Goal: Task Accomplishment & Management: Manage account settings

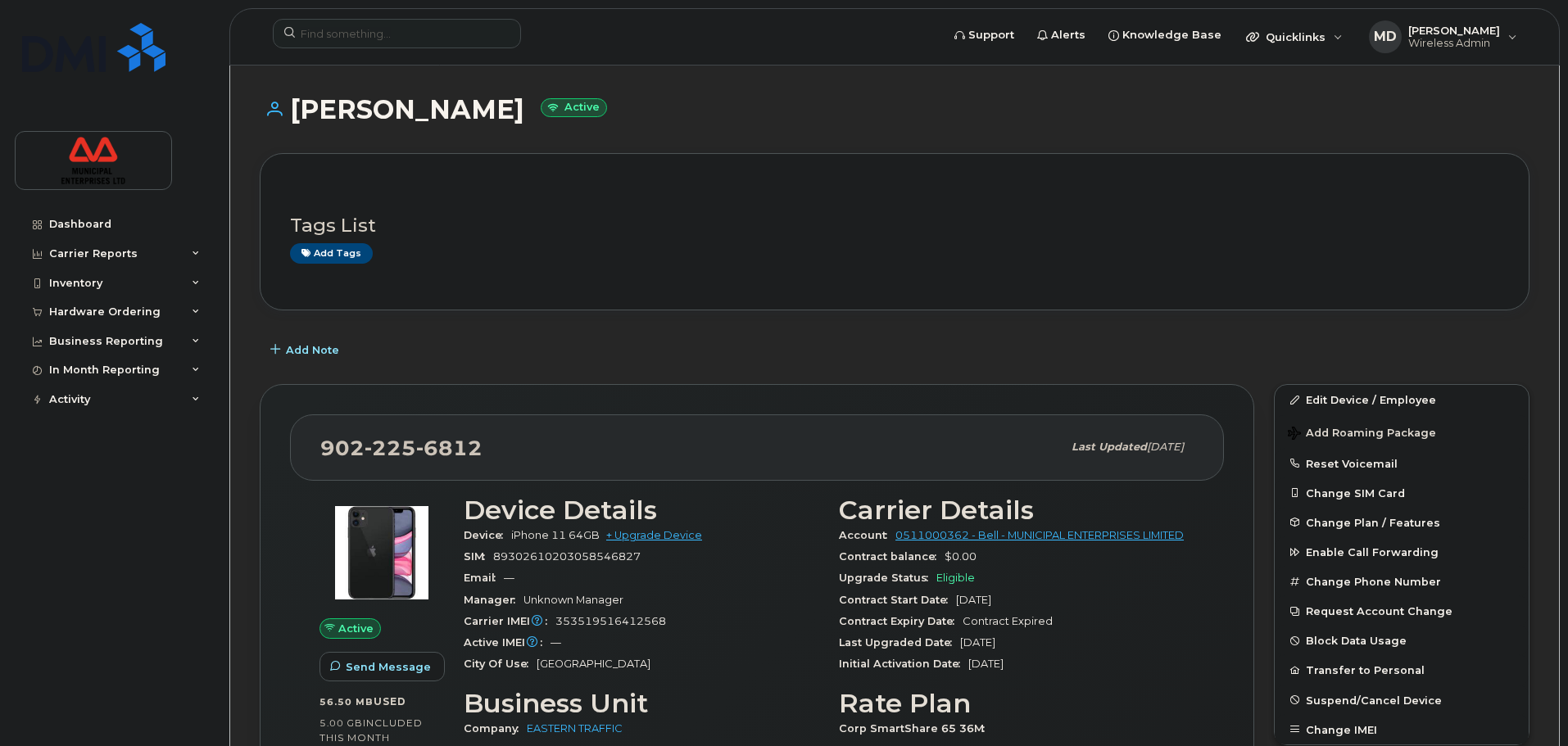
click at [673, 363] on div "Add Note" at bounding box center [894, 349] width 1270 height 30
click at [634, 136] on div "Heather Waugh Active" at bounding box center [894, 124] width 1270 height 58
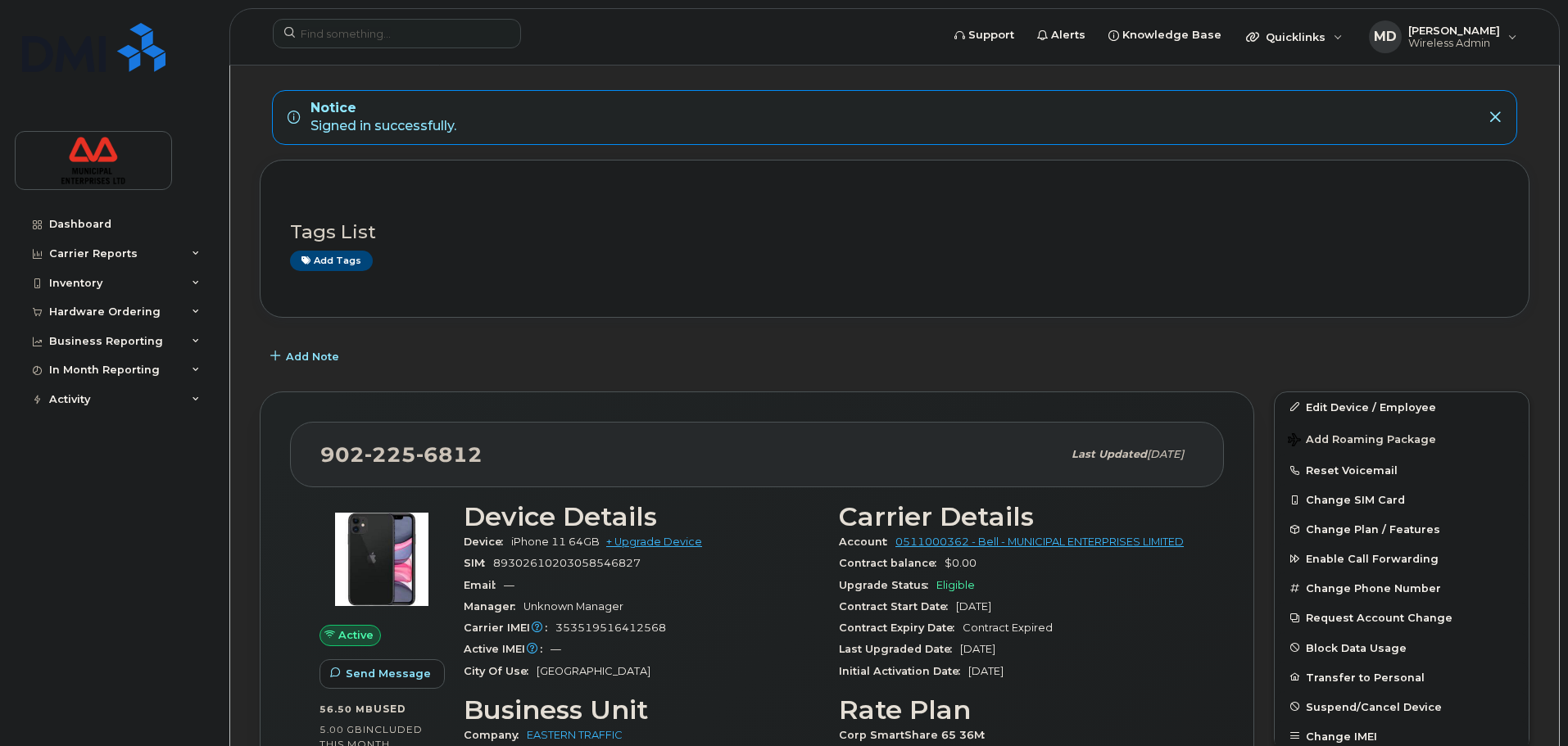
scroll to position [164, 0]
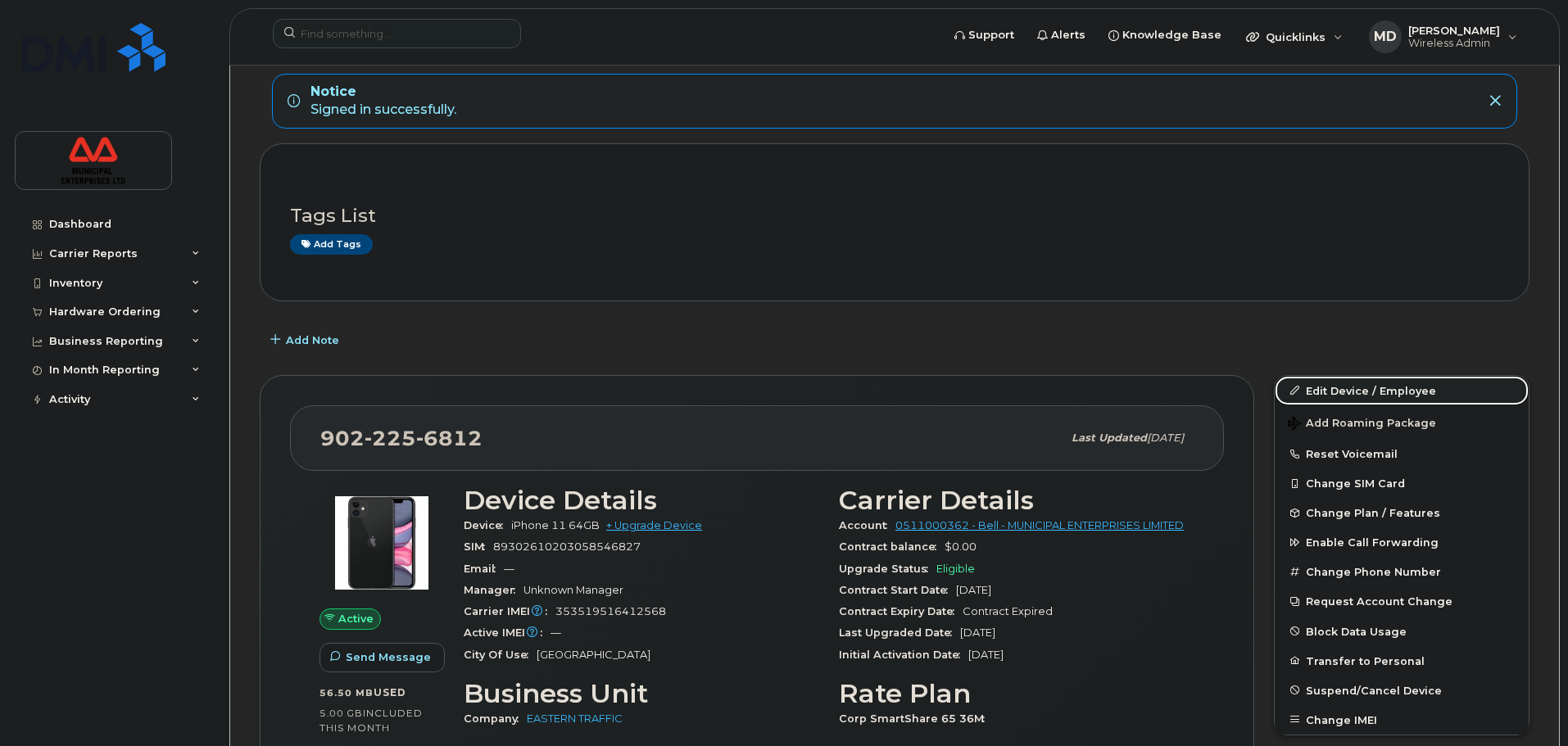
click at [1326, 384] on link "Edit Device / Employee" at bounding box center [1401, 391] width 254 height 30
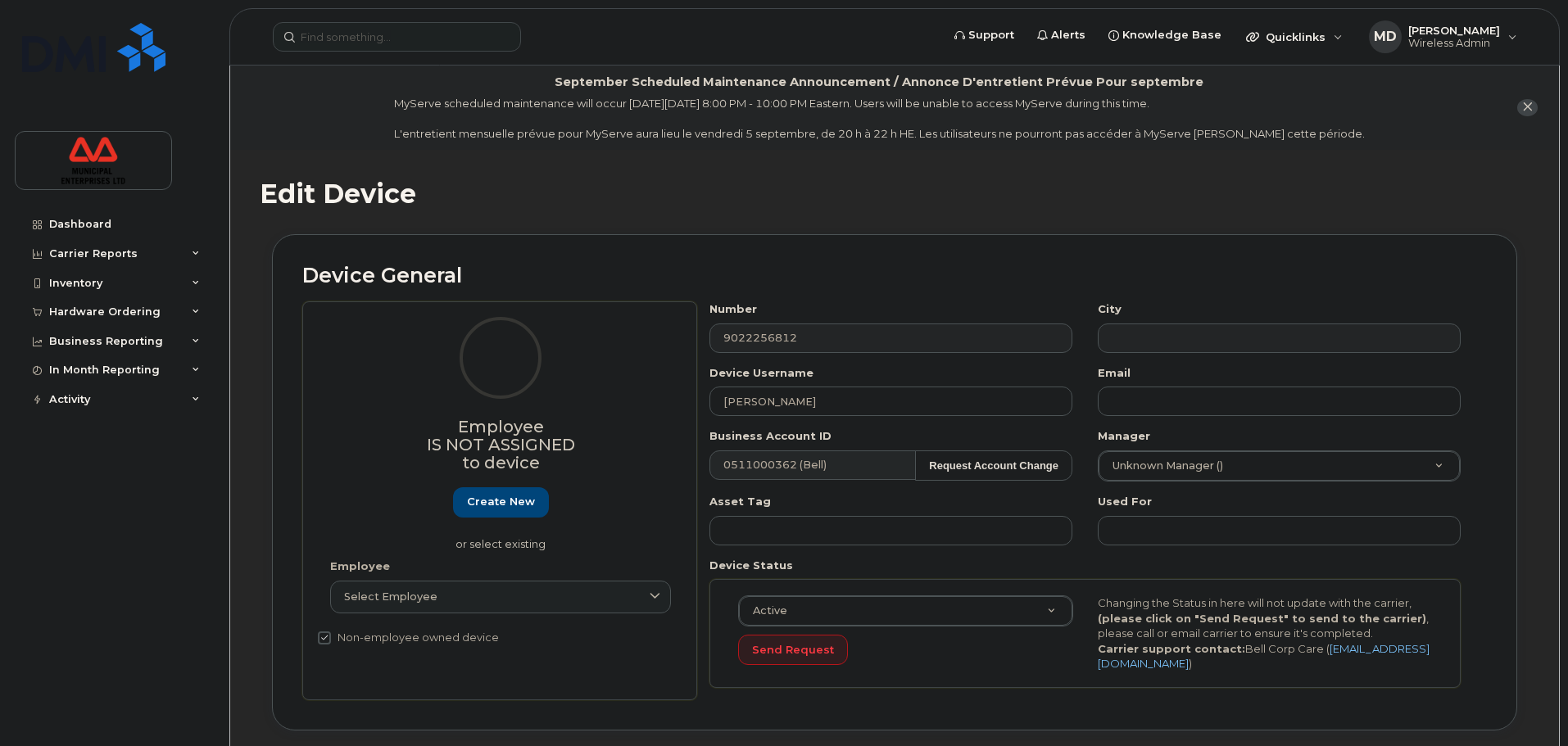
select select "3844606"
drag, startPoint x: 852, startPoint y: 401, endPoint x: 576, endPoint y: 368, distance: 278.0
click at [577, 370] on div "Employee Is not assigned to device Create new or select existing Employee Selec…" at bounding box center [894, 500] width 1185 height 399
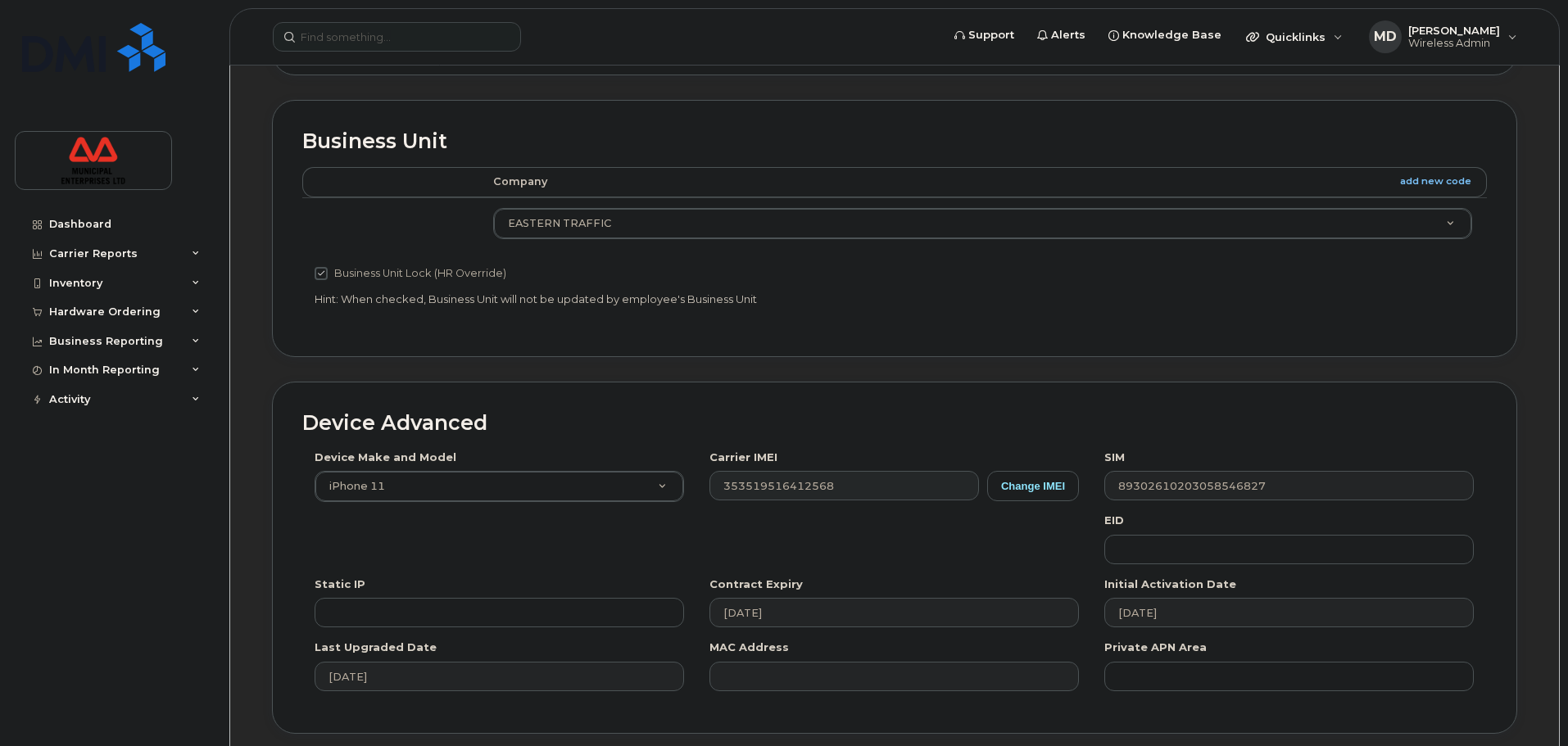
scroll to position [780, 0]
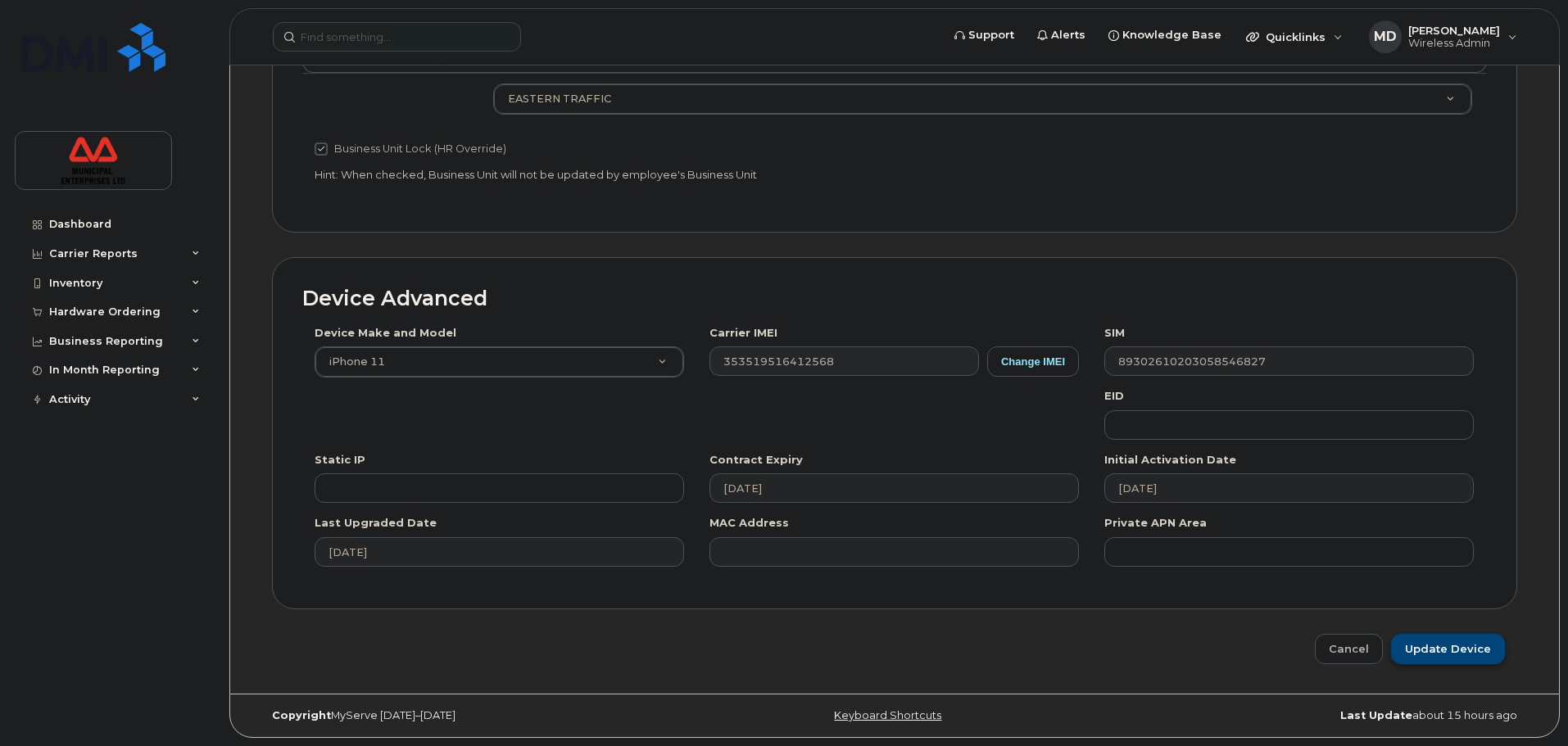
type input "[PERSON_NAME]"
click at [1433, 650] on input "Update Device" at bounding box center [1447, 649] width 114 height 30
type input "Saving..."
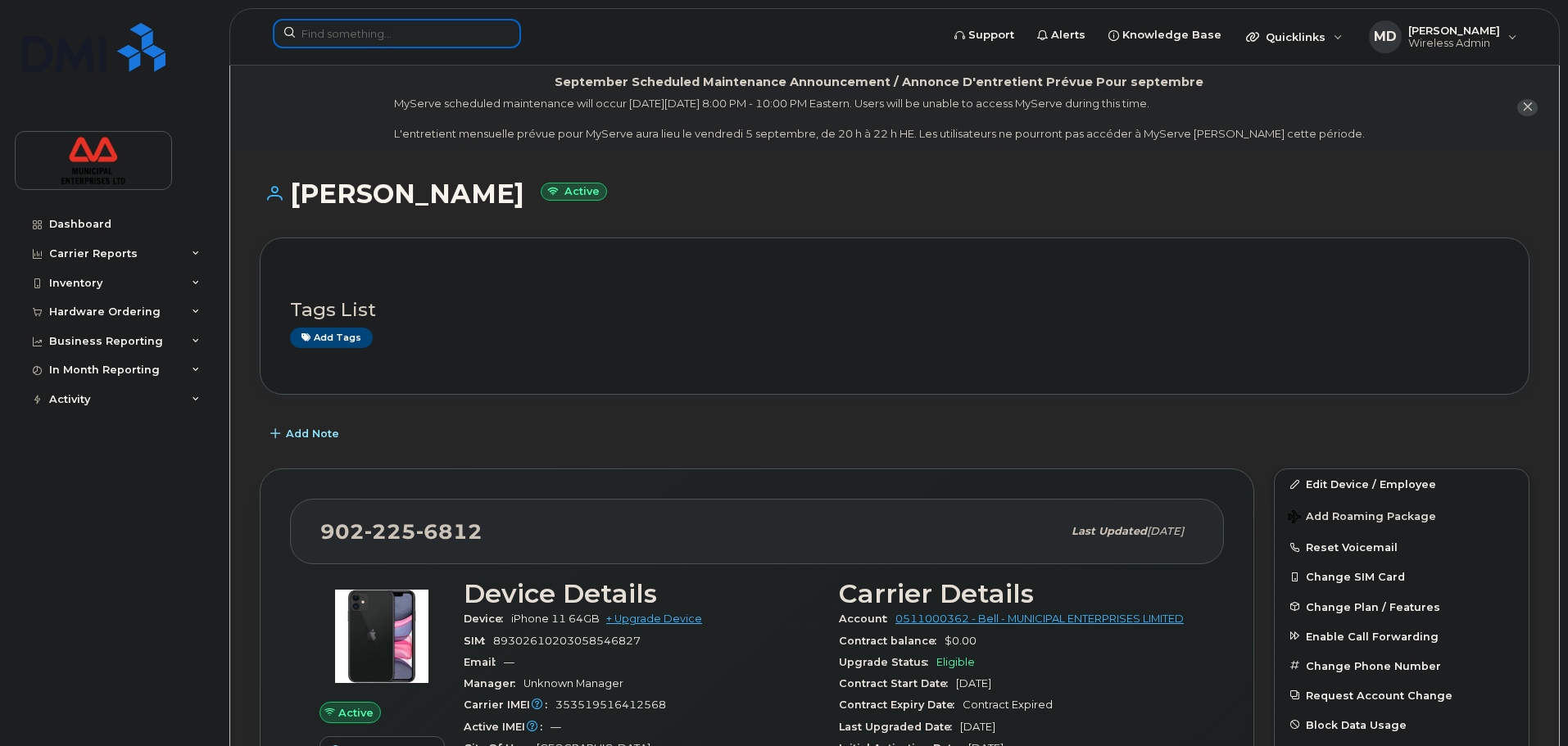
click at [408, 30] on input at bounding box center [397, 34] width 248 height 30
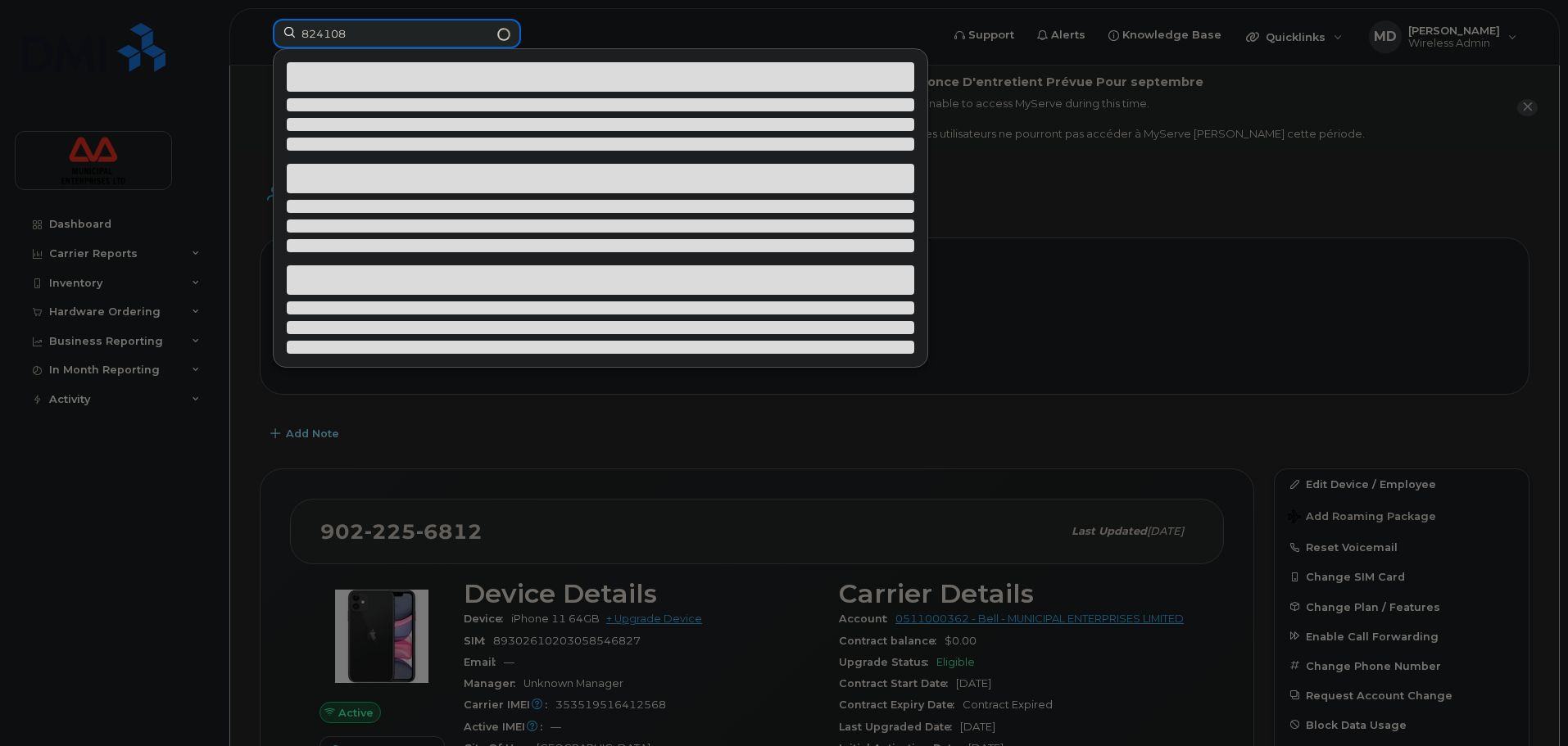
type input "8241081"
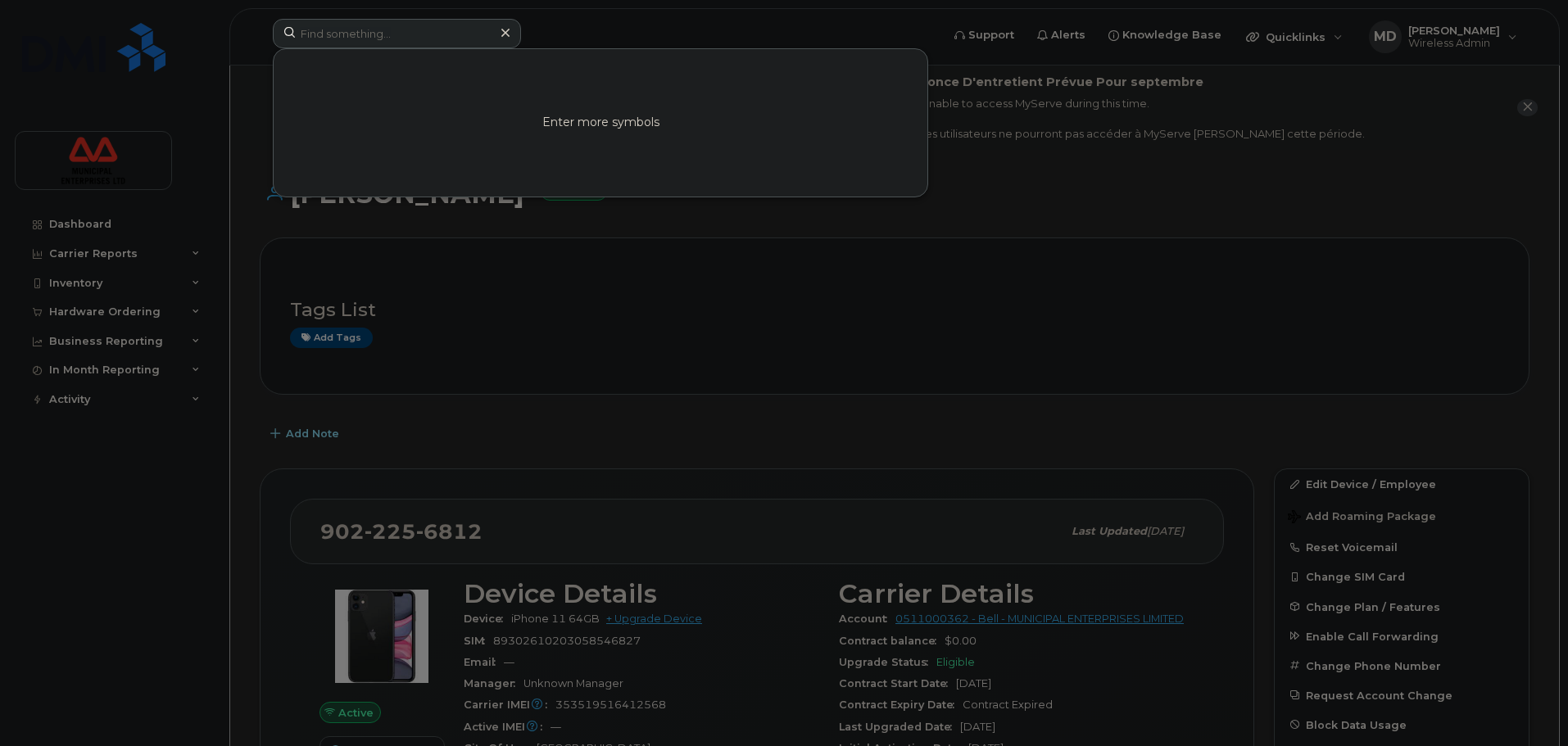
click at [787, 351] on div at bounding box center [784, 373] width 1568 height 746
